Goal: Information Seeking & Learning: Learn about a topic

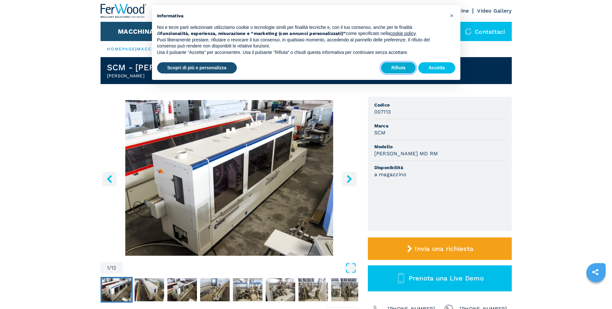
click at [403, 66] on button "Rifiuta" at bounding box center [398, 68] width 35 height 12
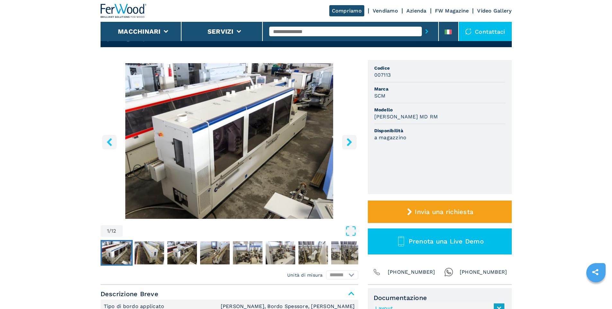
scroll to position [64, 0]
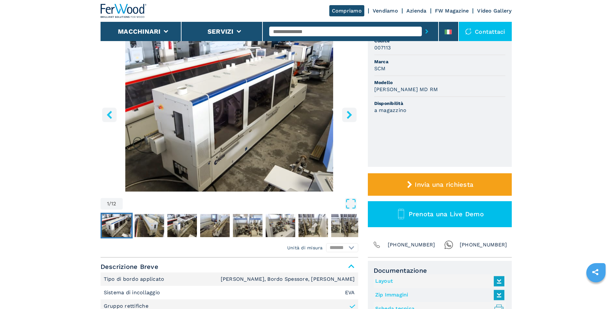
click at [349, 115] on icon "right-button" at bounding box center [349, 115] width 8 height 8
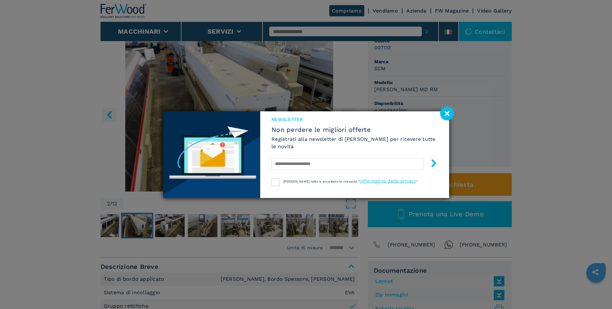
click at [448, 113] on image at bounding box center [447, 114] width 14 height 14
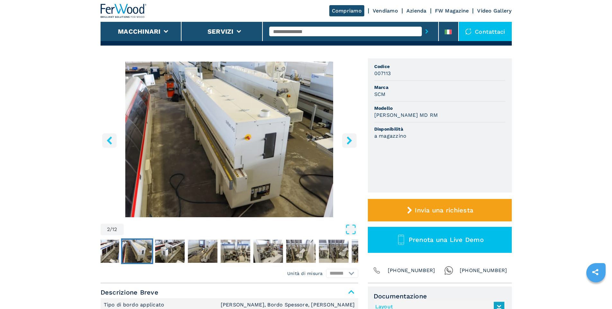
scroll to position [0, 0]
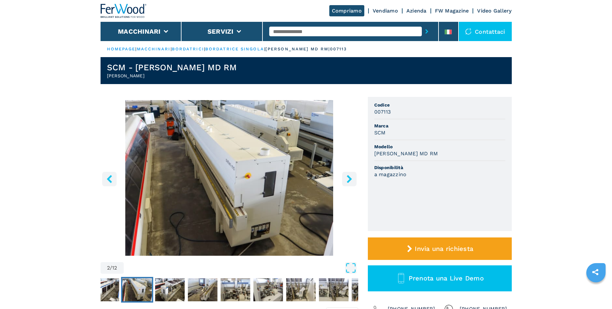
click at [347, 181] on icon "right-button" at bounding box center [349, 179] width 8 height 8
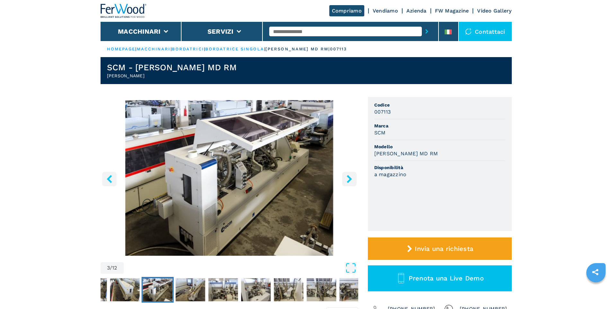
click at [347, 181] on icon "right-button" at bounding box center [349, 179] width 8 height 8
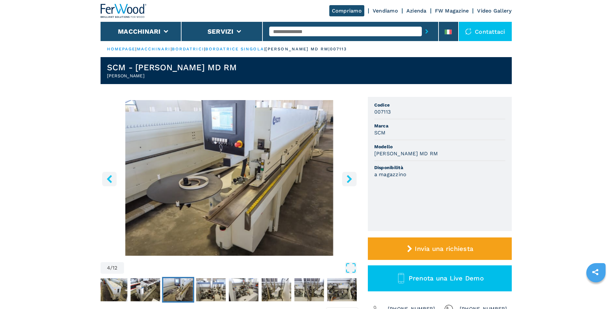
click at [347, 181] on icon "right-button" at bounding box center [349, 179] width 8 height 8
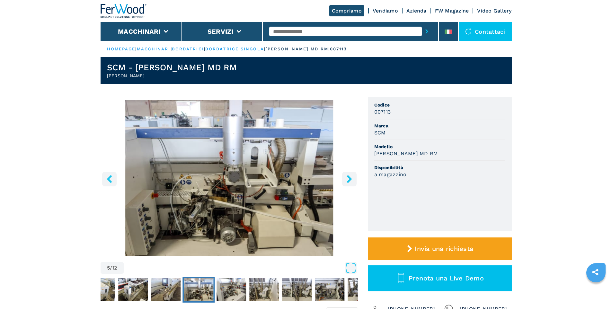
click at [347, 181] on icon "right-button" at bounding box center [349, 179] width 8 height 8
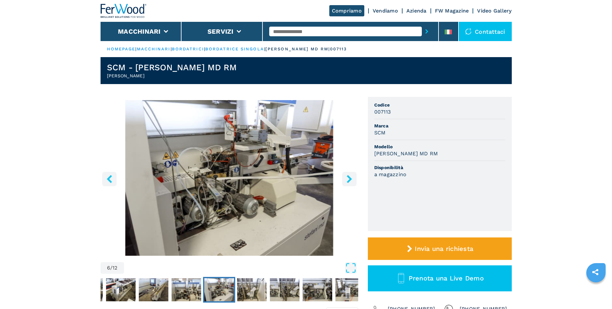
click at [112, 182] on icon "left-button" at bounding box center [109, 179] width 8 height 8
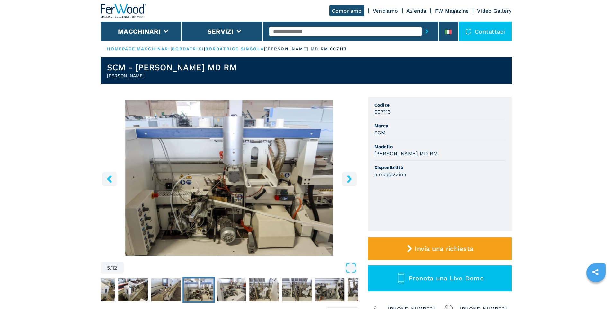
click at [348, 179] on icon "right-button" at bounding box center [349, 179] width 8 height 8
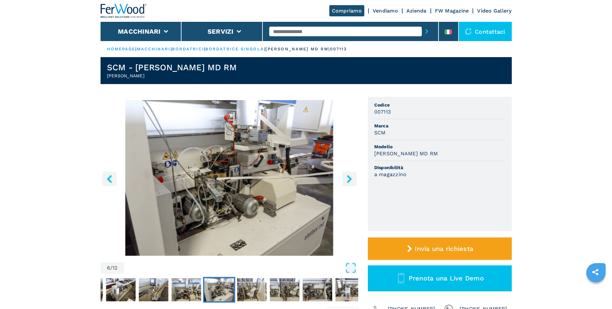
click at [348, 179] on icon "right-button" at bounding box center [349, 179] width 8 height 8
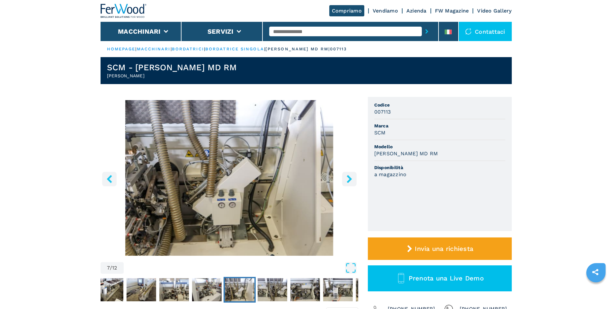
click at [348, 179] on icon "right-button" at bounding box center [349, 179] width 8 height 8
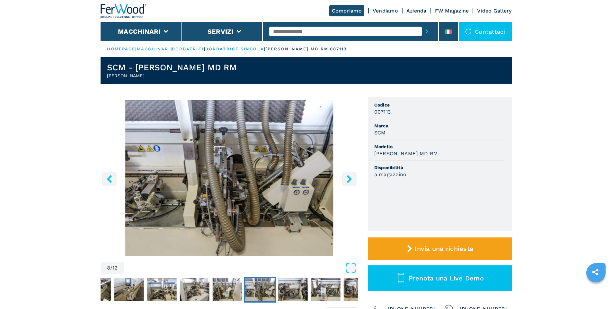
click at [348, 179] on icon "right-button" at bounding box center [349, 179] width 8 height 8
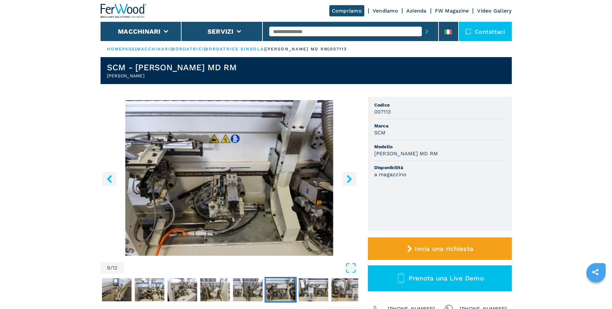
click at [348, 179] on icon "right-button" at bounding box center [349, 179] width 8 height 8
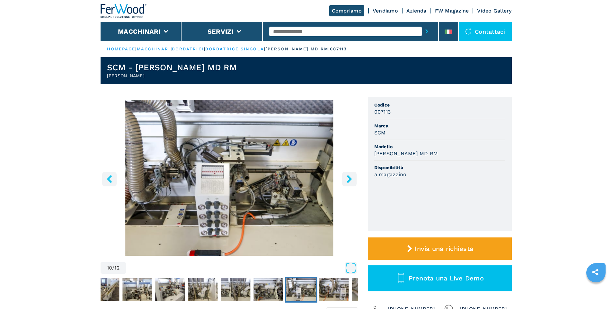
click at [348, 179] on icon "right-button" at bounding box center [349, 179] width 8 height 8
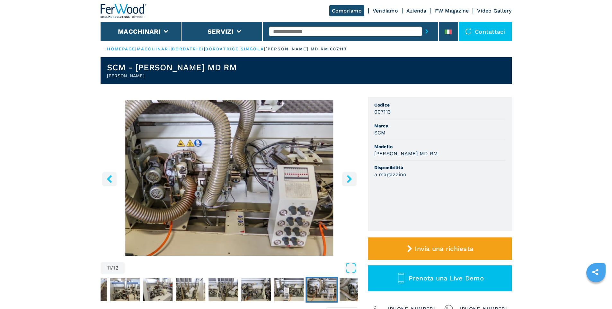
click at [348, 179] on icon "right-button" at bounding box center [349, 179] width 8 height 8
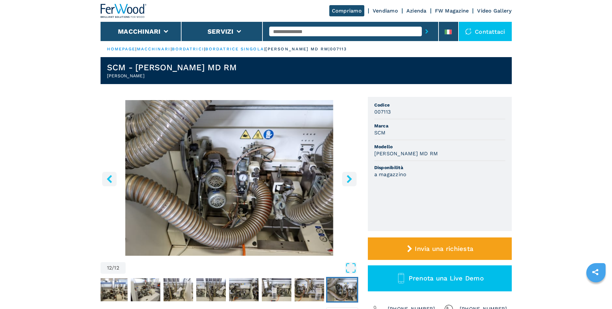
click at [348, 179] on icon "right-button" at bounding box center [349, 179] width 8 height 8
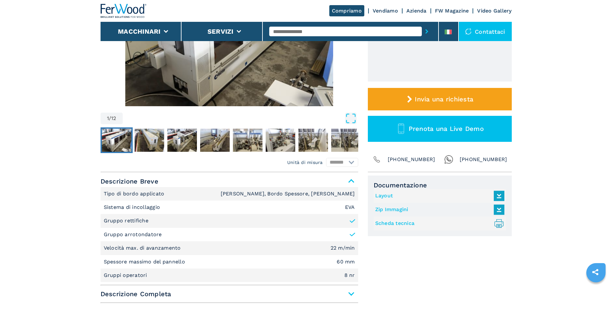
scroll to position [161, 0]
